Goal: Task Accomplishment & Management: Complete application form

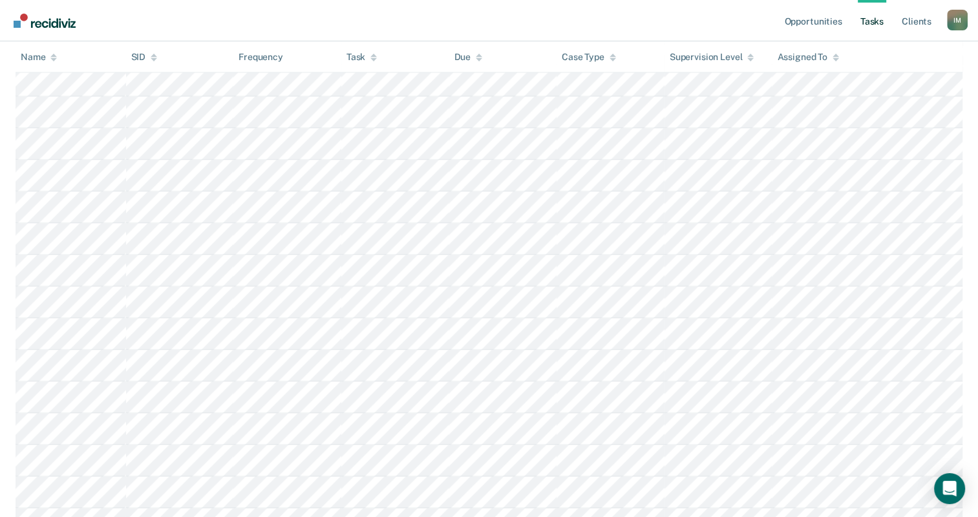
scroll to position [2003, 0]
click at [871, 26] on link "Tasks" at bounding box center [872, 20] width 28 height 41
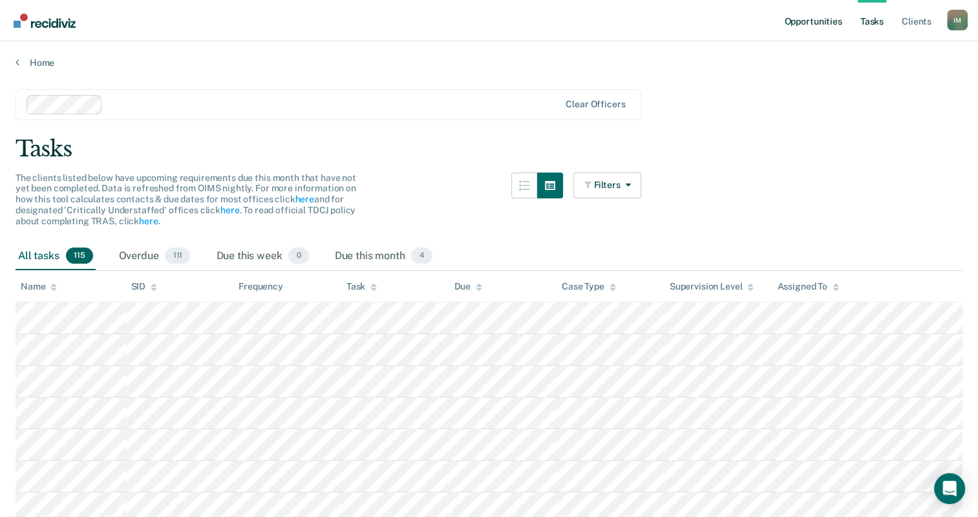
click at [822, 18] on link "Opportunities" at bounding box center [812, 20] width 63 height 41
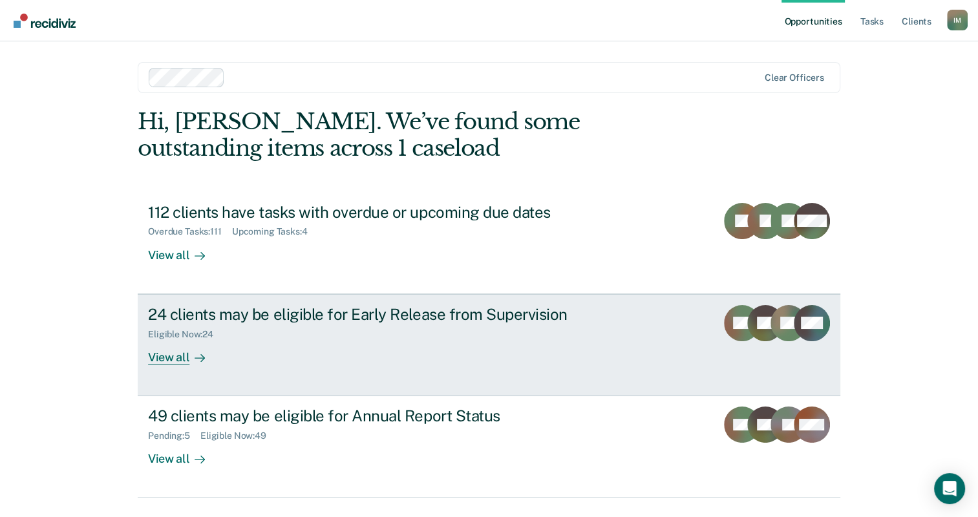
click at [478, 363] on div "24 clients may be eligible for Early Release from Supervision Eligible Now : 24…" at bounding box center [390, 334] width 485 height 59
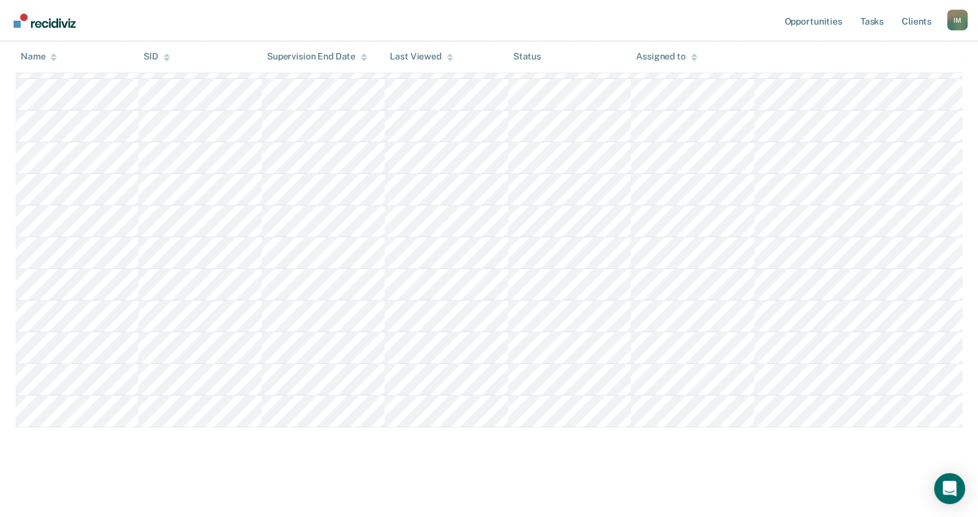
scroll to position [661, 0]
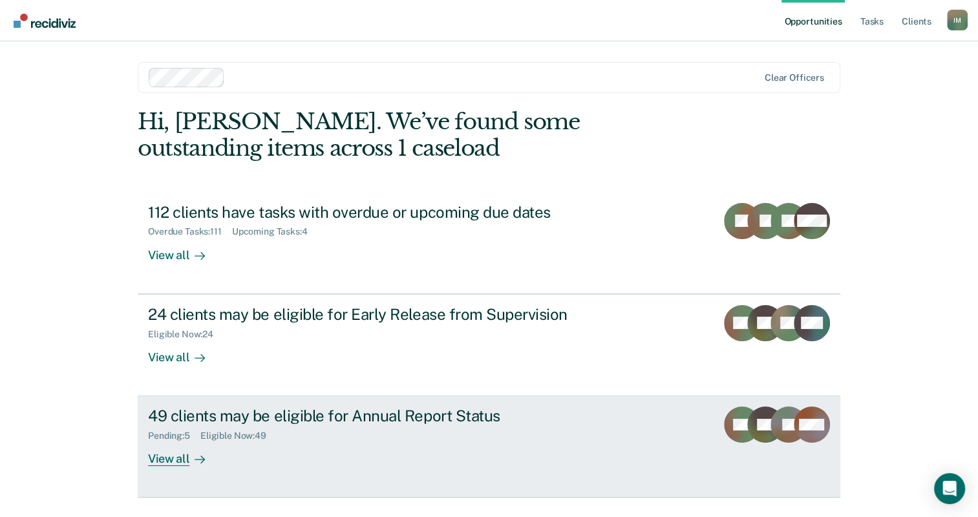
click at [651, 437] on link "49 clients may be eligible for Annual Report Status Pending : 5 Eligible Now : …" at bounding box center [489, 446] width 702 height 101
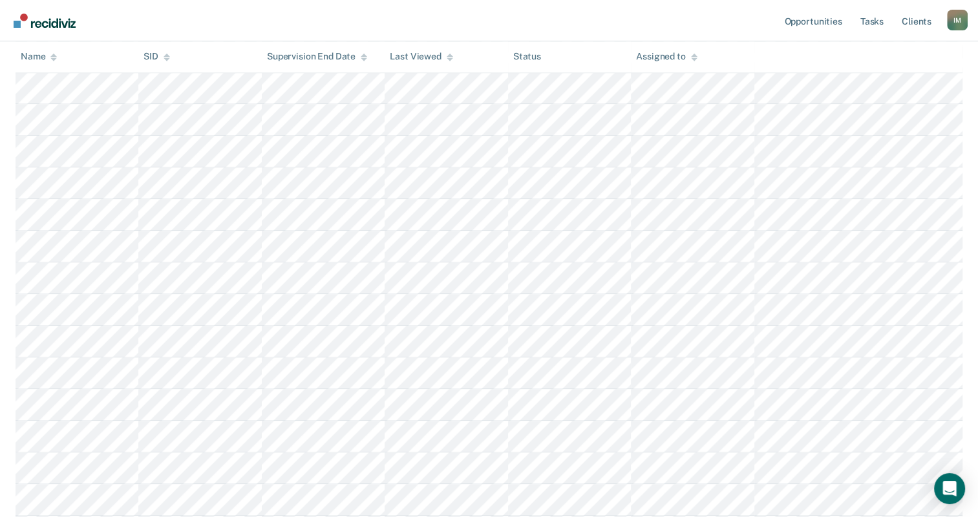
scroll to position [1453, 0]
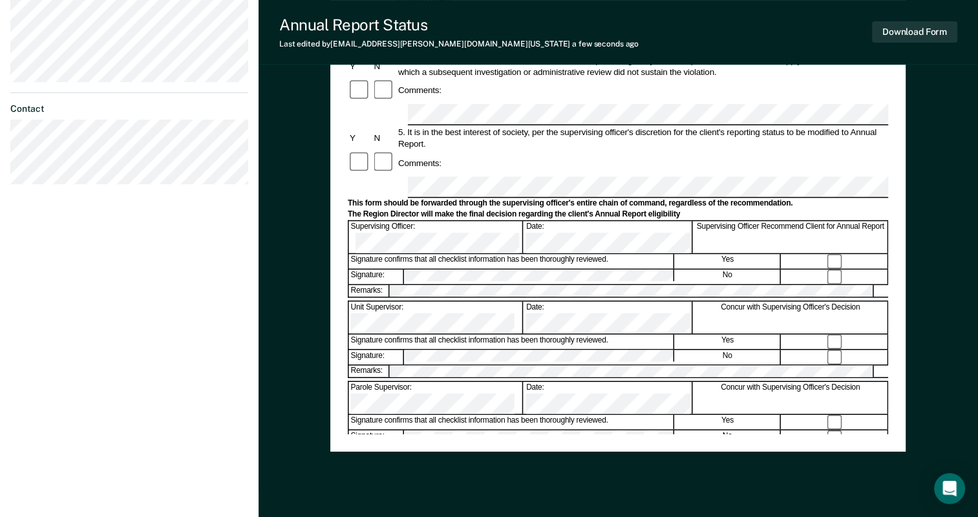
scroll to position [440, 0]
